Goal: Transaction & Acquisition: Download file/media

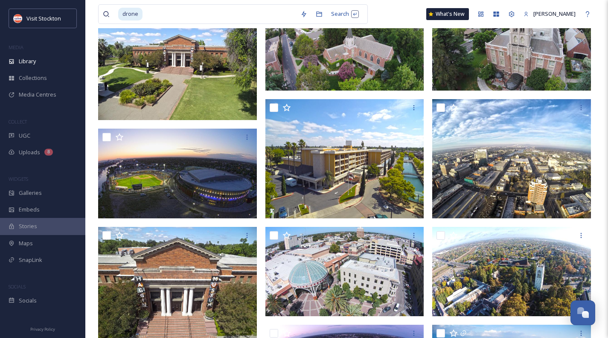
scroll to position [213, 0]
click at [129, 13] on div "drone" at bounding box center [207, 14] width 178 height 19
type input "d"
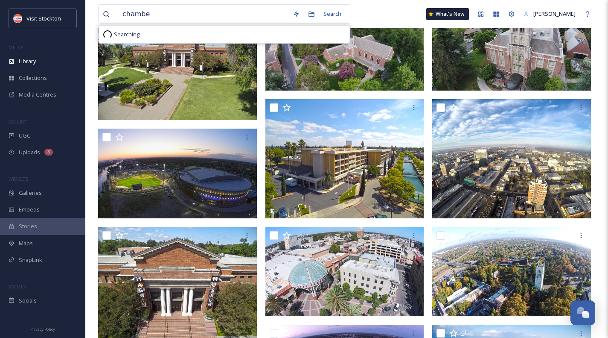
type input "chamber"
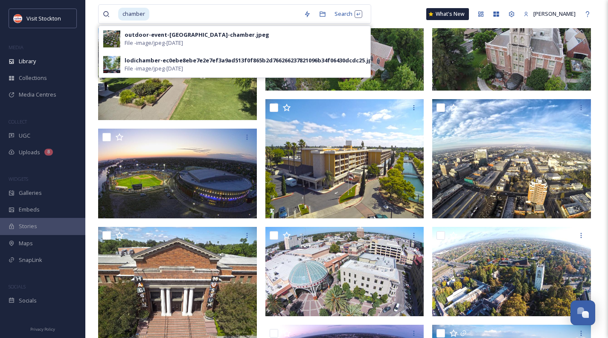
drag, startPoint x: 153, startPoint y: 15, endPoint x: 114, endPoint y: 14, distance: 39.3
click at [114, 14] on div "chamber" at bounding box center [201, 14] width 197 height 19
type input "c"
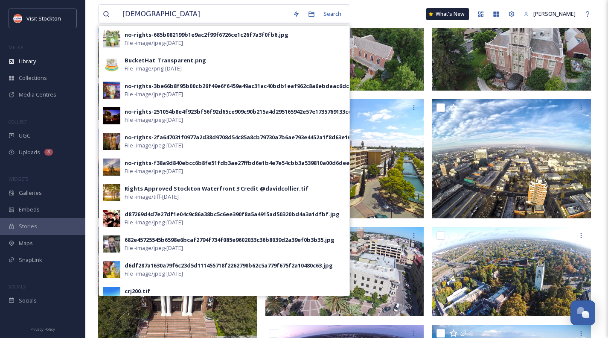
type input "[DEMOGRAPHIC_DATA]"
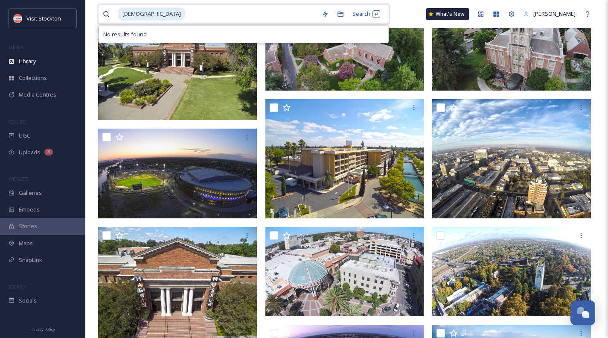
click at [146, 12] on span "[DEMOGRAPHIC_DATA]" at bounding box center [151, 14] width 67 height 12
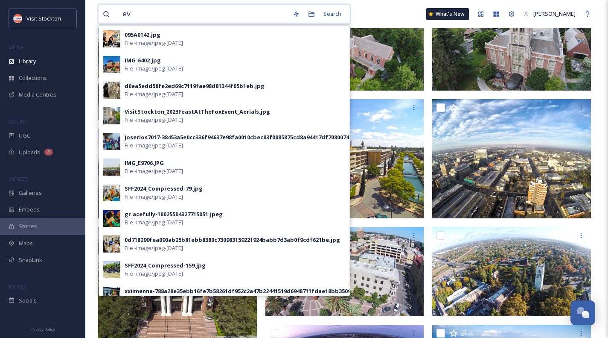
type input "e"
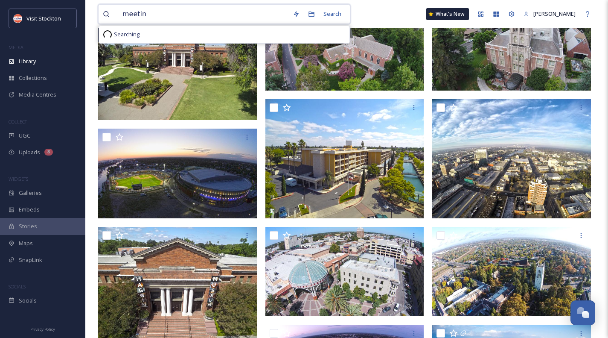
type input "meeting"
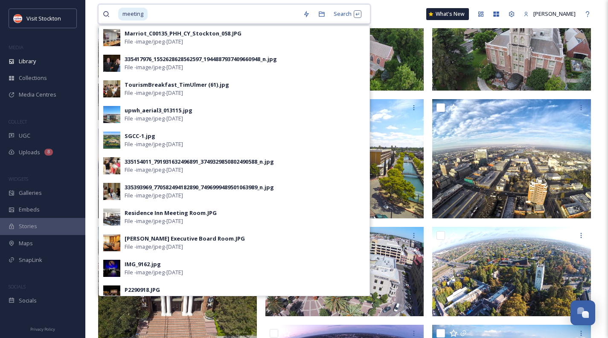
scroll to position [43, 0]
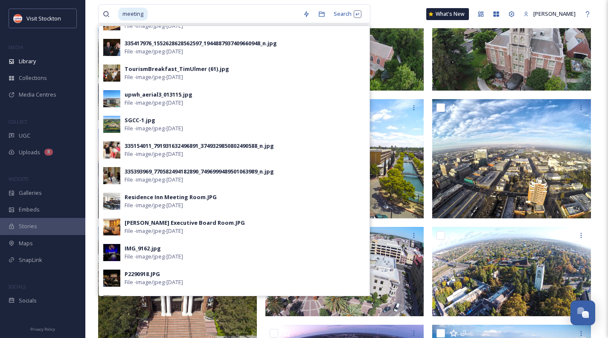
click at [159, 201] on div "Residence Inn Meeting Room.JPG" at bounding box center [171, 197] width 92 height 8
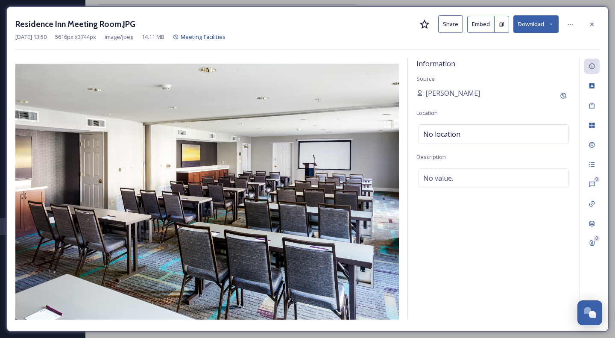
click at [592, 21] on icon at bounding box center [591, 24] width 7 height 7
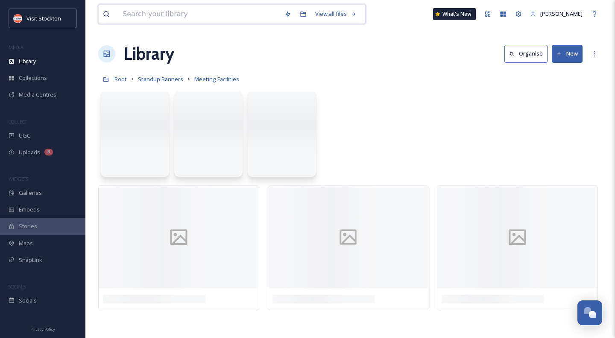
click at [146, 12] on input at bounding box center [199, 14] width 162 height 19
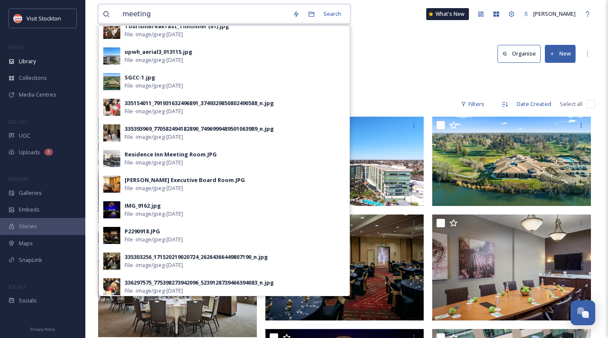
scroll to position [128, 0]
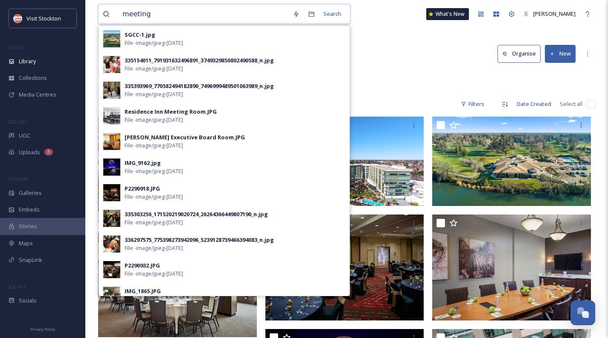
type input "meeting"
click at [155, 191] on div "P2290918.JPG" at bounding box center [142, 188] width 35 height 8
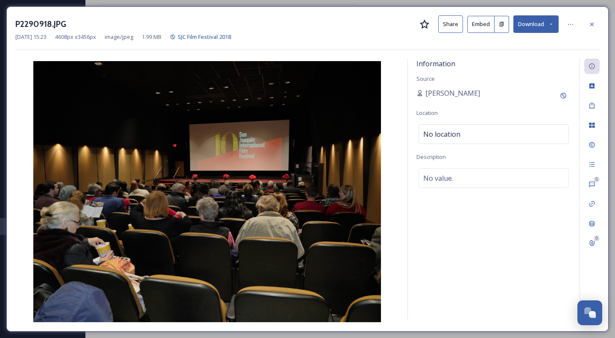
click at [591, 25] on icon at bounding box center [591, 24] width 7 height 7
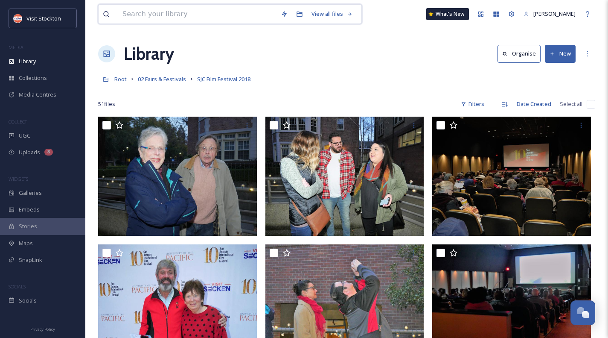
click at [139, 12] on input at bounding box center [197, 14] width 158 height 19
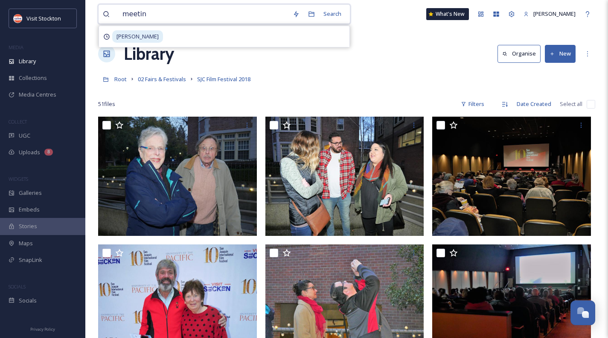
type input "meeting"
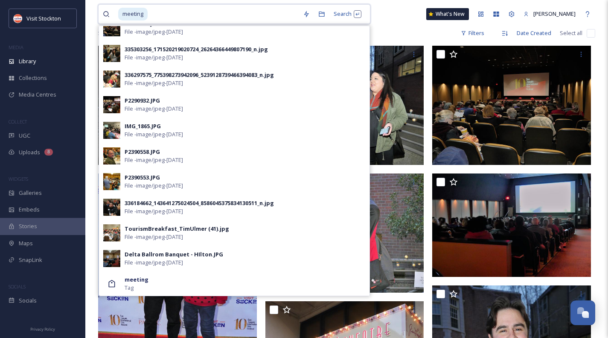
scroll to position [85, 0]
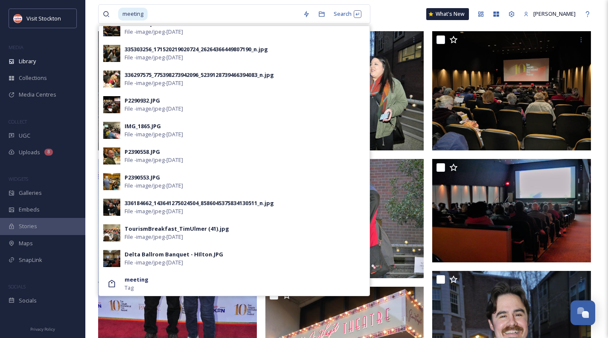
click at [157, 255] on div "Delta Ballrom Banquet - HIlton.JPG" at bounding box center [174, 254] width 99 height 8
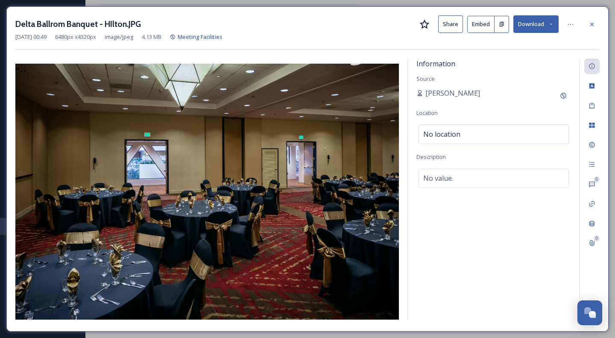
click at [591, 22] on icon at bounding box center [591, 24] width 7 height 7
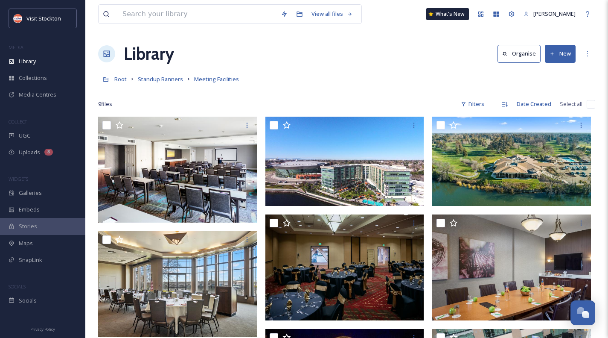
click at [33, 75] on span "Collections" at bounding box center [33, 78] width 28 height 8
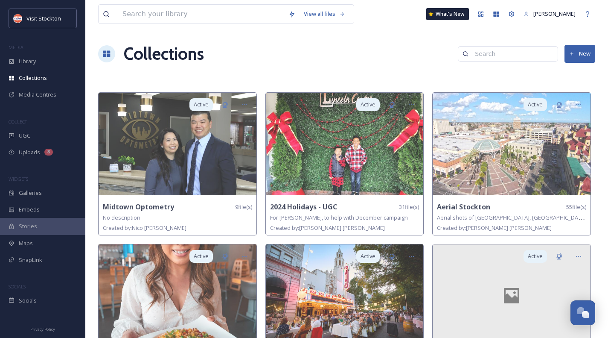
click at [34, 55] on div "Library" at bounding box center [42, 61] width 85 height 17
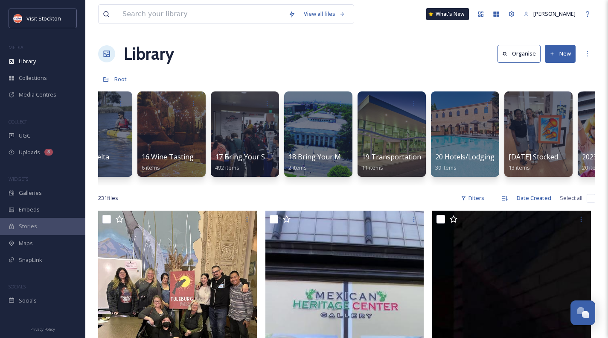
scroll to position [0, 1218]
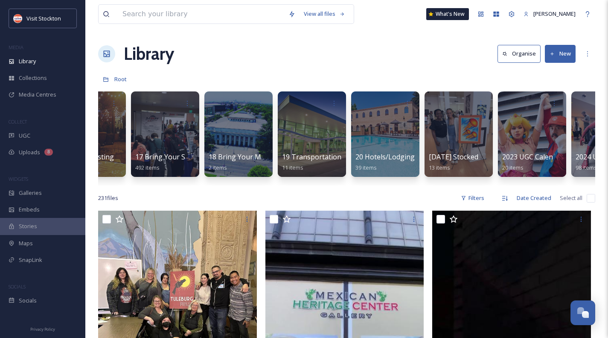
click at [221, 145] on div at bounding box center [238, 133] width 68 height 85
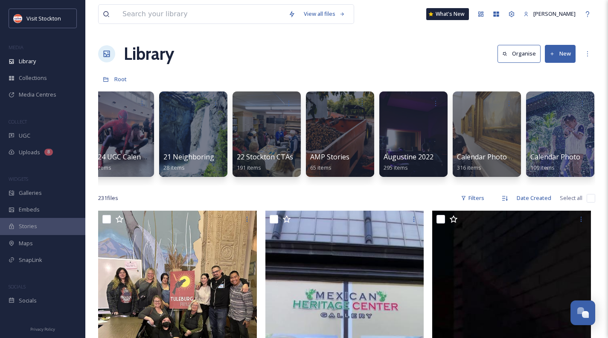
scroll to position [0, 1755]
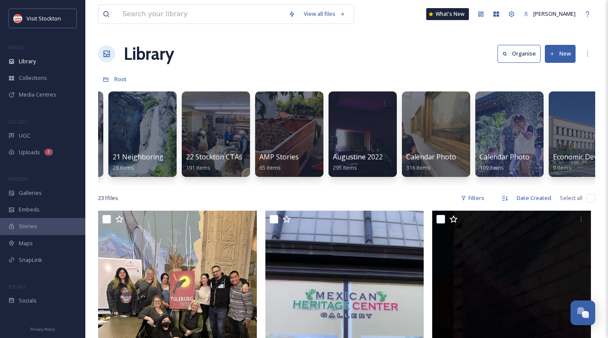
drag, startPoint x: 361, startPoint y: 184, endPoint x: 247, endPoint y: 190, distance: 114.1
click at [247, 185] on div "*Project Specific Albums 89 items 01 Visit Stockton/Lifestyle 577 items 02 Fair…" at bounding box center [346, 136] width 497 height 98
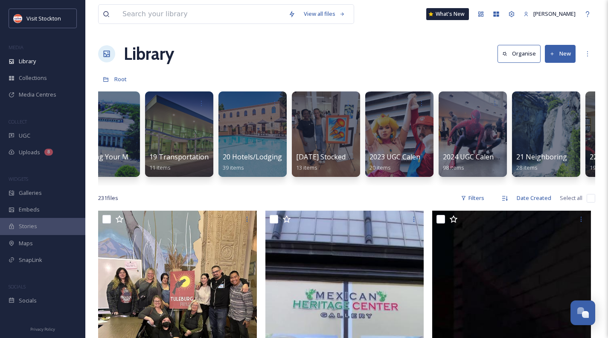
scroll to position [0, 1328]
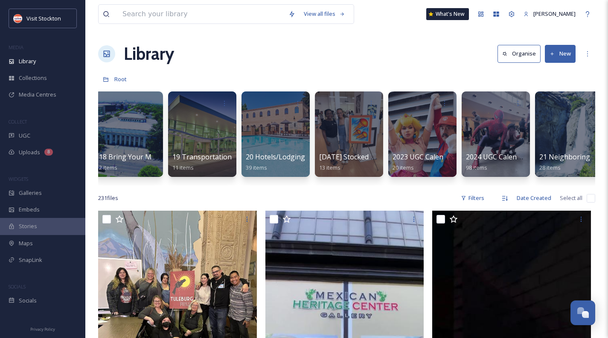
click at [297, 142] on div at bounding box center [276, 133] width 68 height 85
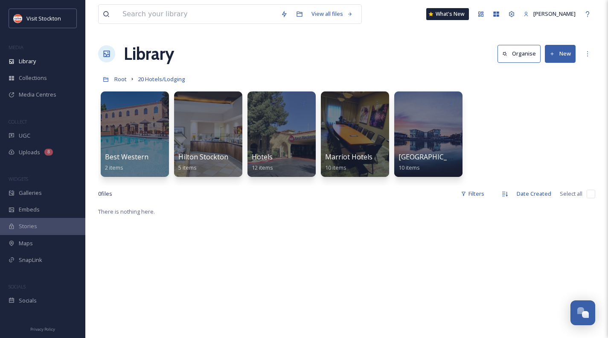
click at [276, 139] on div at bounding box center [282, 133] width 68 height 85
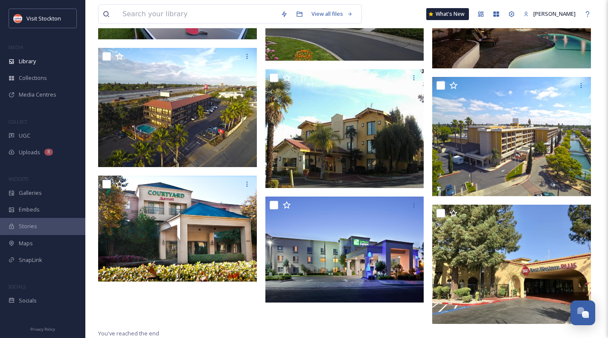
scroll to position [25, 0]
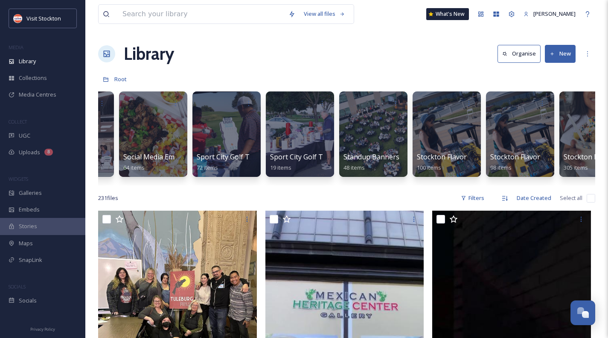
scroll to position [0, 2770]
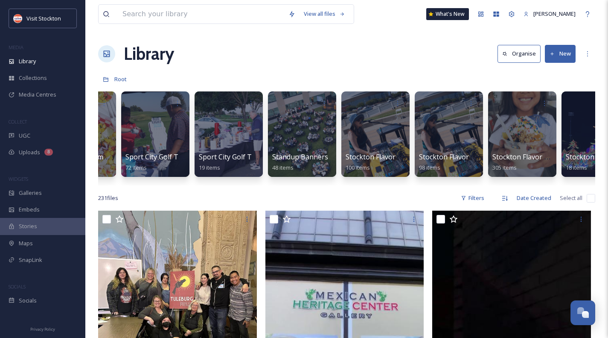
click at [314, 132] on div at bounding box center [302, 133] width 68 height 85
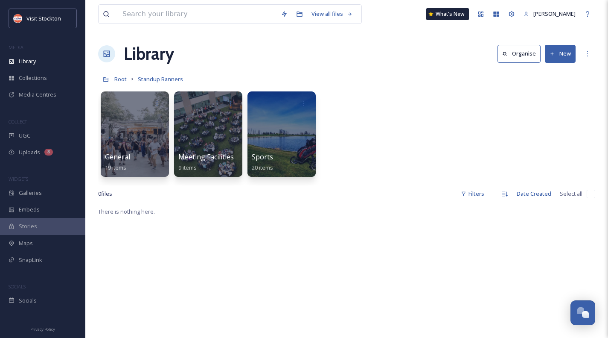
click at [220, 134] on div at bounding box center [208, 133] width 68 height 85
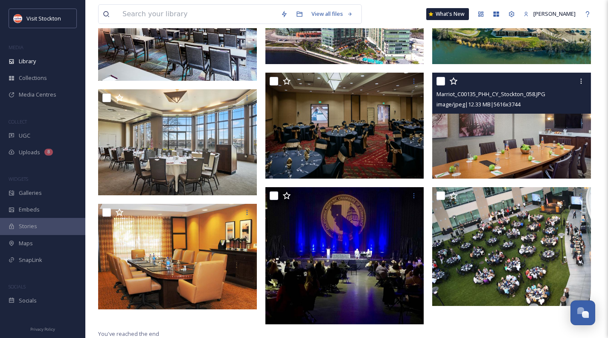
scroll to position [143, 0]
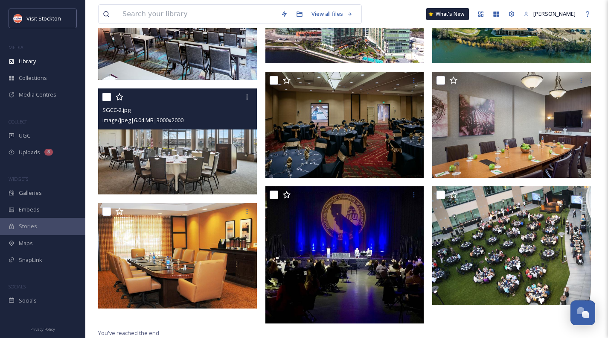
click at [200, 145] on img at bounding box center [177, 141] width 159 height 106
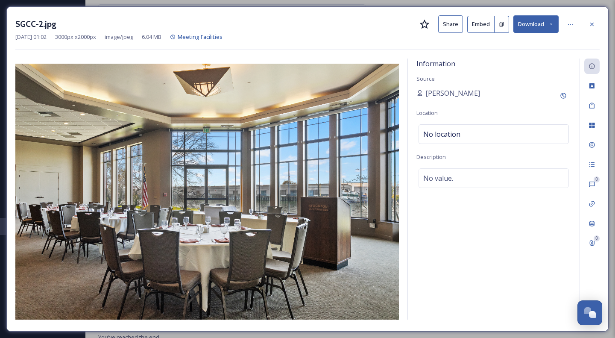
click at [538, 30] on button "Download" at bounding box center [535, 24] width 45 height 18
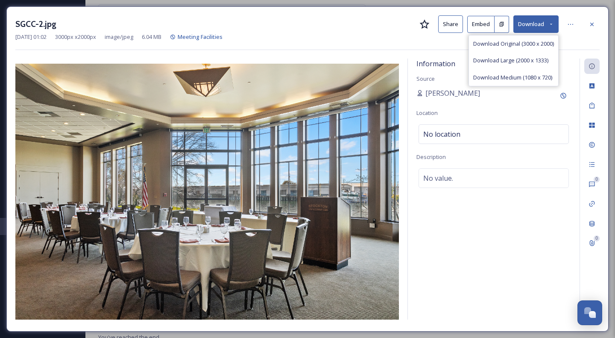
click at [528, 58] on span "Download Large (2000 x 1333)" at bounding box center [510, 60] width 75 height 8
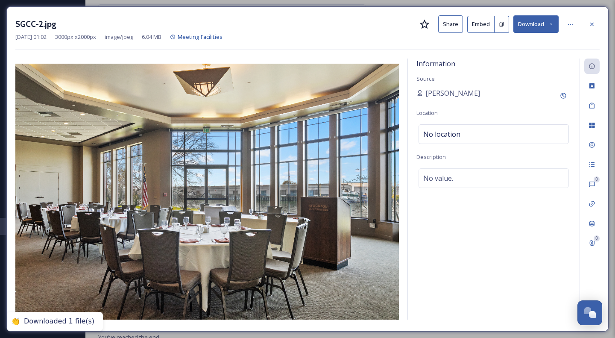
click at [592, 25] on icon at bounding box center [591, 24] width 7 height 7
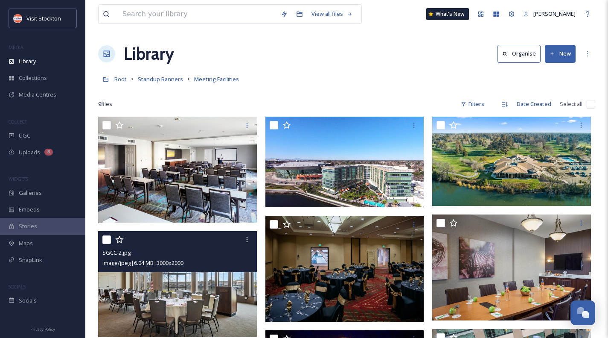
click at [152, 80] on span "Standup Banners" at bounding box center [160, 79] width 45 height 8
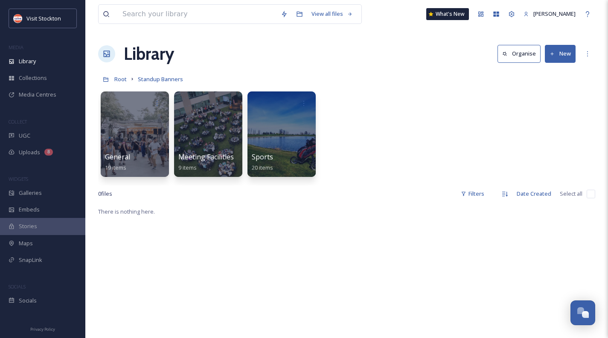
click at [276, 140] on div at bounding box center [282, 133] width 68 height 85
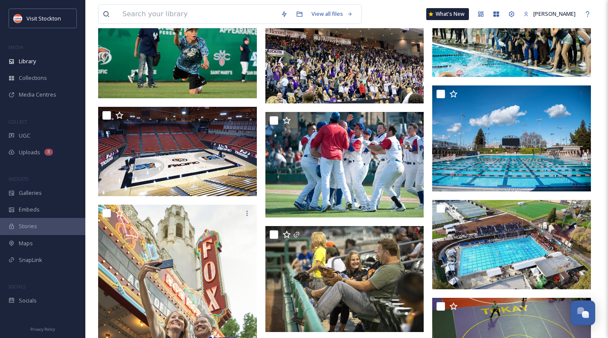
scroll to position [384, 0]
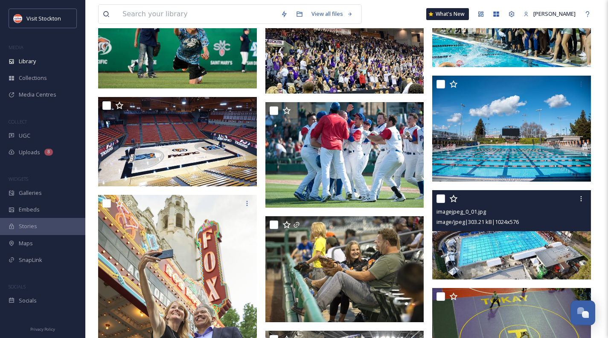
click at [549, 248] on img at bounding box center [511, 234] width 159 height 89
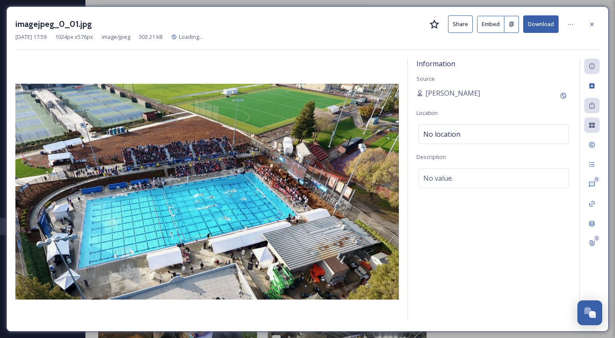
click at [549, 25] on button "Download" at bounding box center [540, 24] width 35 height 18
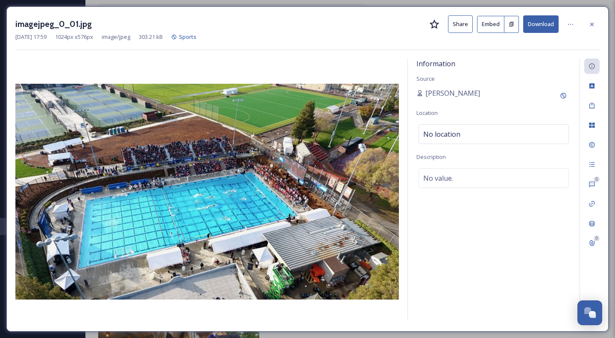
click at [590, 25] on icon at bounding box center [591, 23] width 3 height 3
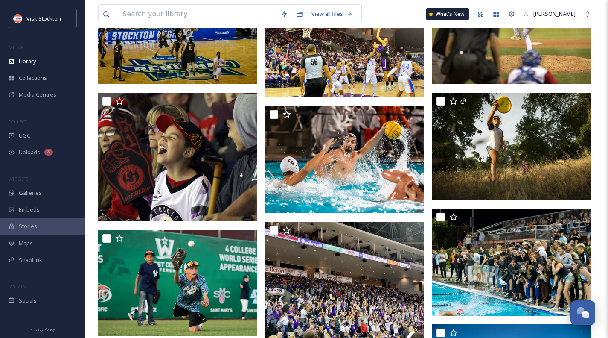
scroll to position [128, 0]
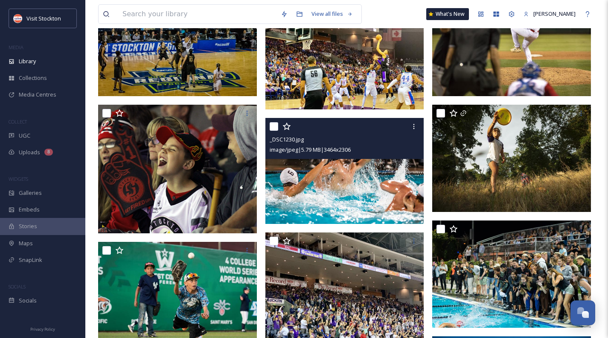
click at [385, 192] on img at bounding box center [345, 171] width 159 height 106
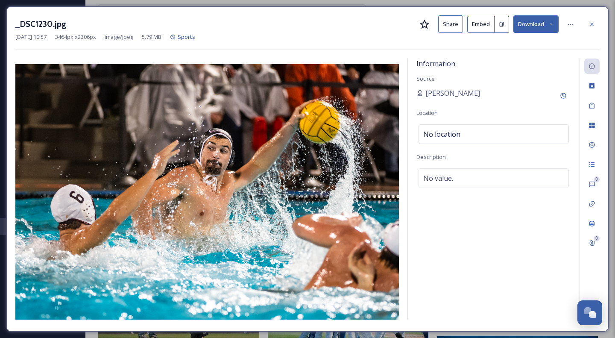
click at [538, 23] on button "Download" at bounding box center [535, 24] width 45 height 18
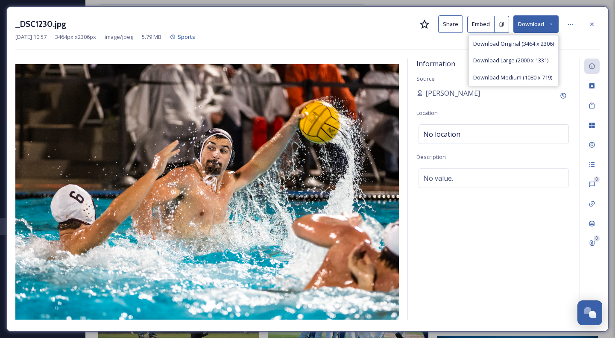
click at [522, 58] on span "Download Large (2000 x 1331)" at bounding box center [510, 60] width 75 height 8
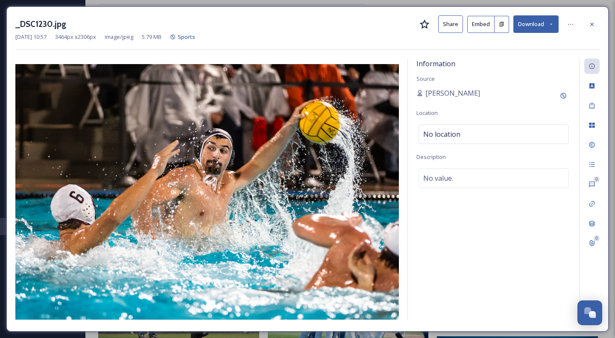
click at [595, 23] on icon at bounding box center [591, 24] width 7 height 7
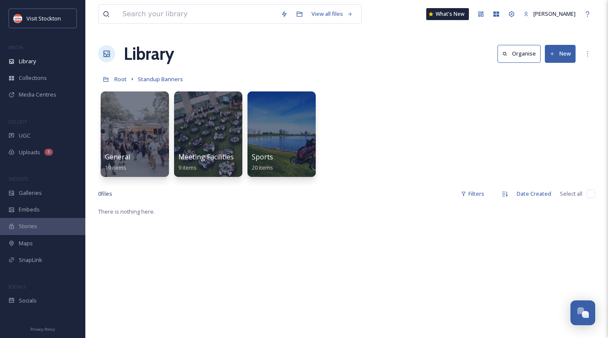
click at [213, 129] on div at bounding box center [208, 133] width 68 height 85
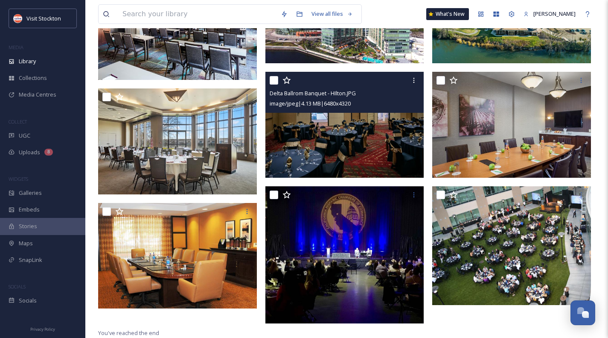
scroll to position [57, 0]
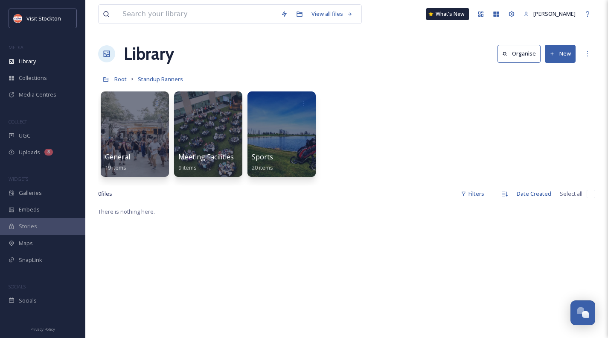
click at [140, 126] on div at bounding box center [135, 133] width 68 height 85
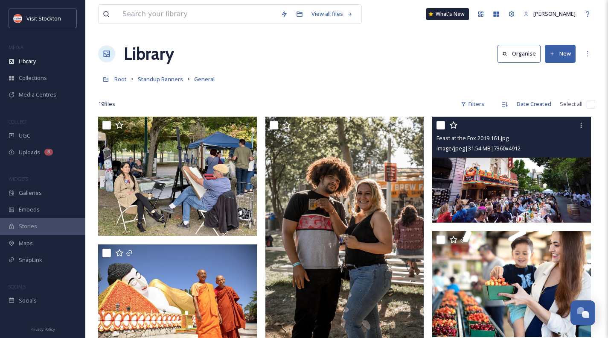
click at [581, 125] on icon at bounding box center [581, 125] width 7 height 7
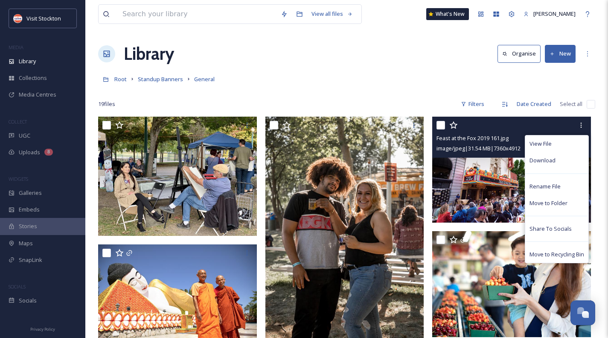
click at [554, 158] on span "Download" at bounding box center [543, 160] width 26 height 8
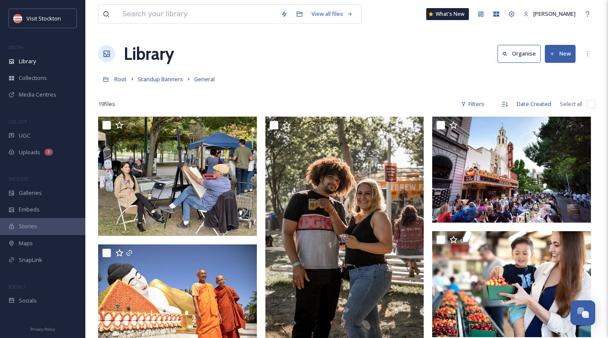
click at [165, 82] on span "Standup Banners" at bounding box center [160, 79] width 45 height 8
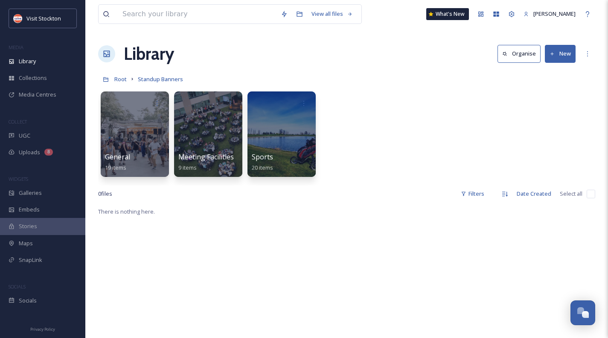
click at [228, 150] on div at bounding box center [208, 133] width 68 height 85
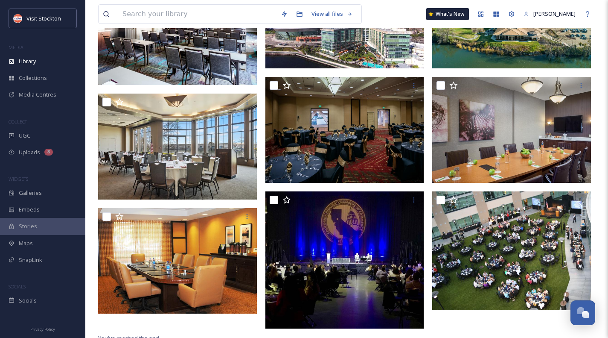
scroll to position [143, 0]
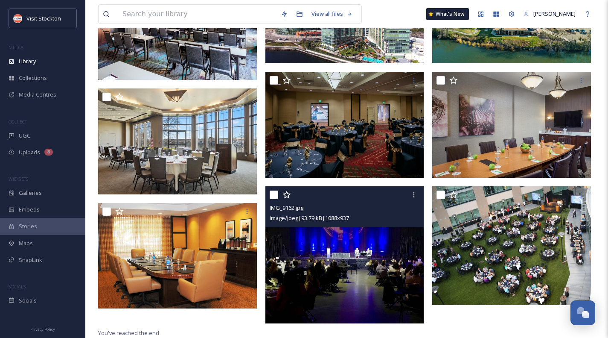
click at [417, 197] on icon at bounding box center [414, 194] width 7 height 7
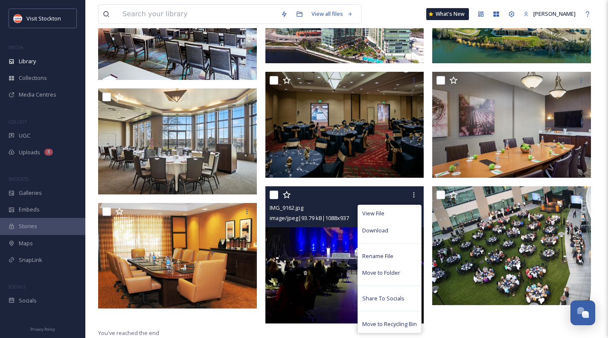
click at [388, 226] on div "Download" at bounding box center [389, 230] width 63 height 17
